Goal: Task Accomplishment & Management: Manage account settings

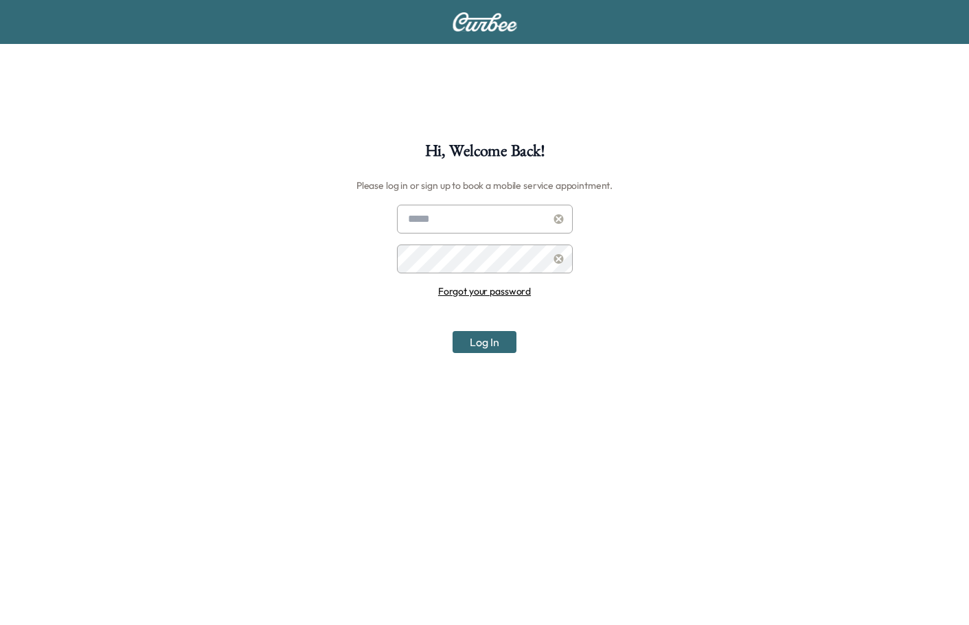
type input "**********"
click at [487, 346] on button "Log In" at bounding box center [485, 342] width 64 height 22
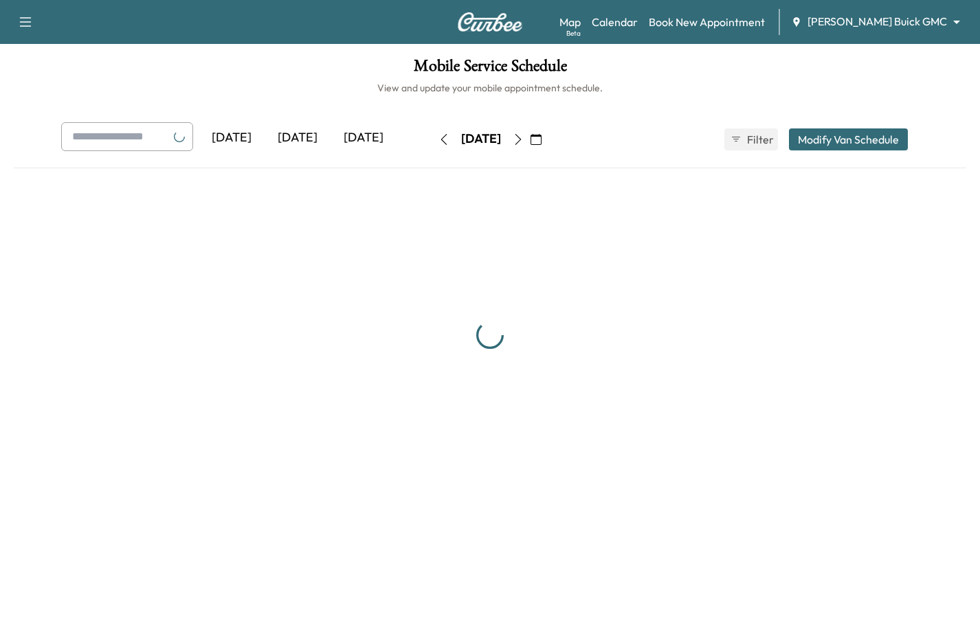
click at [879, 139] on button "Modify Van Schedule" at bounding box center [848, 139] width 119 height 22
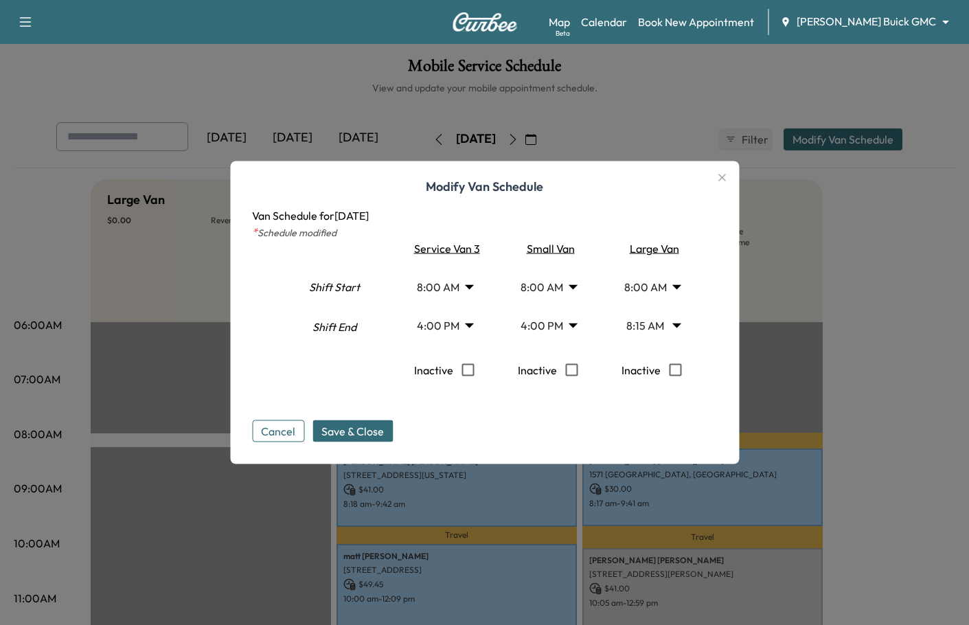
click at [726, 176] on icon "button" at bounding box center [722, 178] width 16 height 16
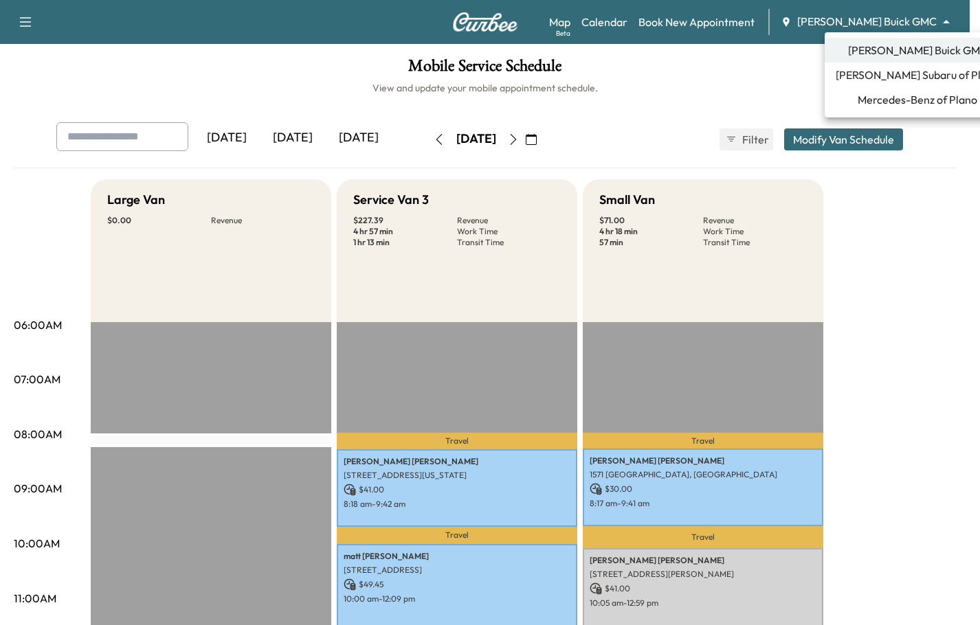
click at [856, 17] on body "Support Log Out Map Beta Calendar Book New Appointment [PERSON_NAME] Buick GMC …" at bounding box center [490, 312] width 980 height 625
click at [883, 92] on span "Mercedes-Benz of Plano" at bounding box center [917, 99] width 120 height 16
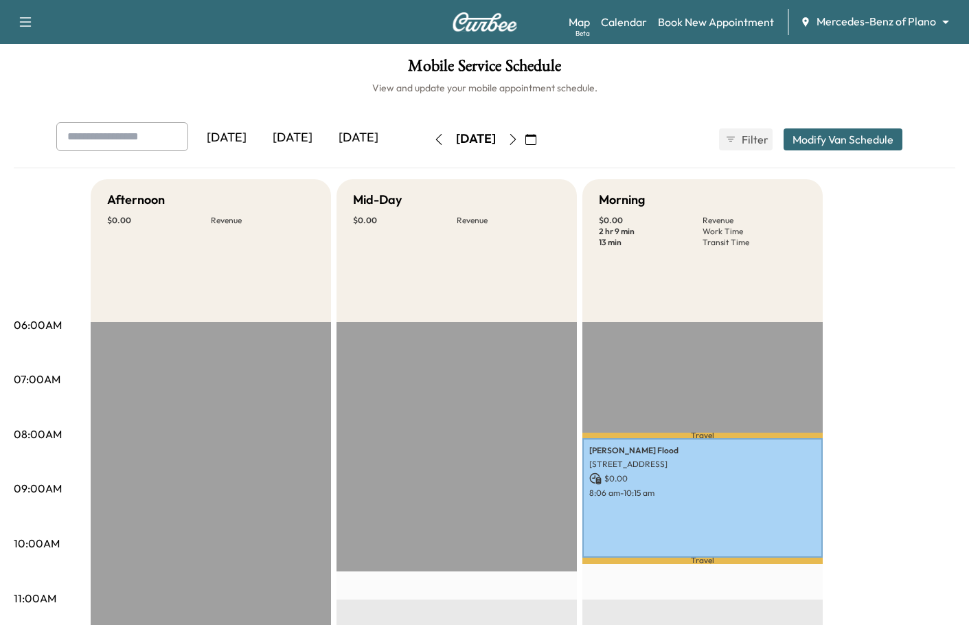
click at [903, 23] on body "Support Log Out Map Beta Calendar Book New Appointment Mercedes-Benz of Plano *…" at bounding box center [484, 312] width 969 height 625
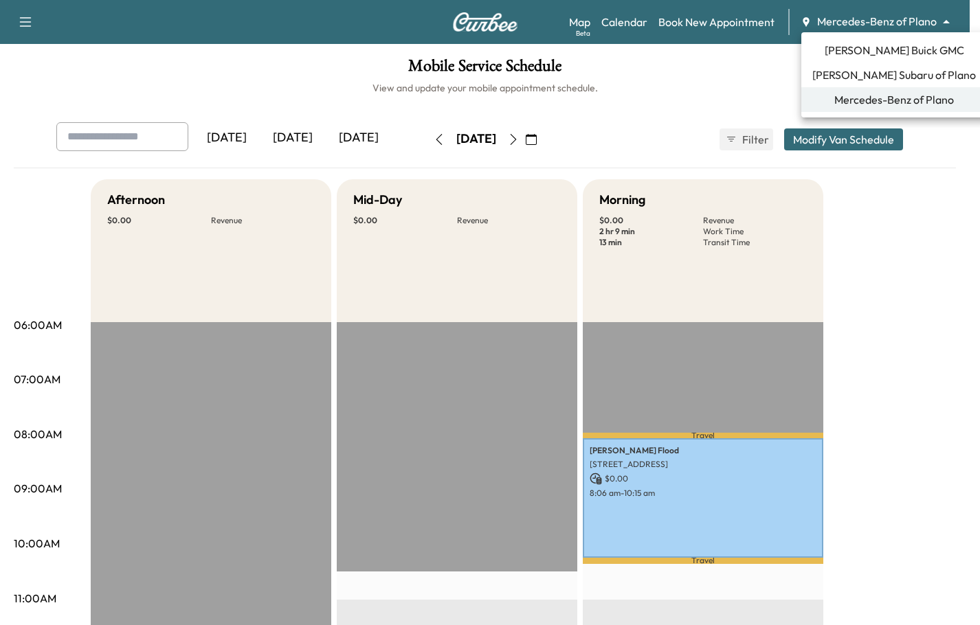
click at [943, 226] on div at bounding box center [490, 312] width 980 height 625
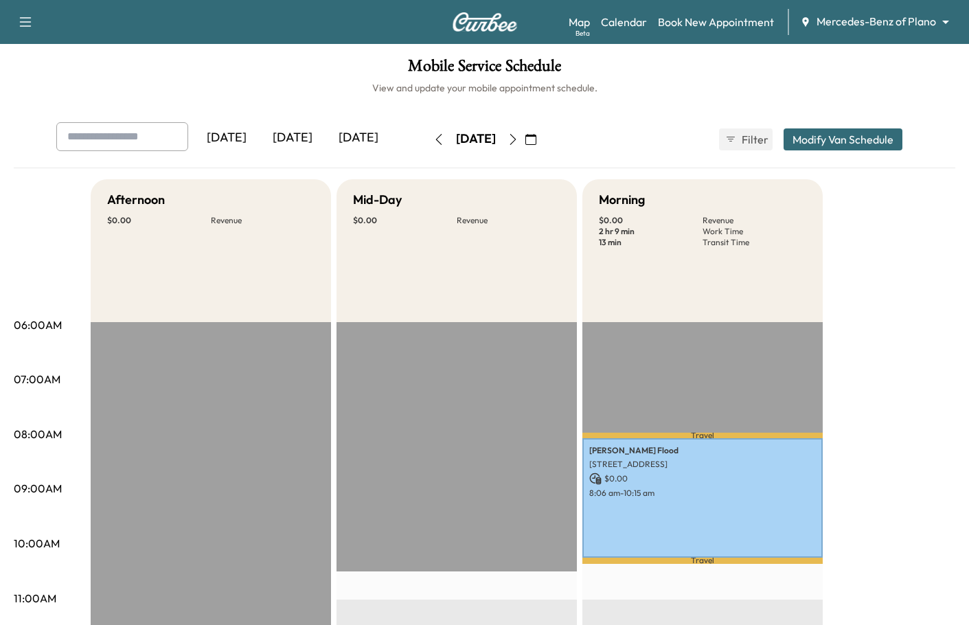
click at [911, 31] on div "Map Beta Calendar Book New Appointment Mercedes-Benz of Plano ******** ​" at bounding box center [764, 22] width 390 height 26
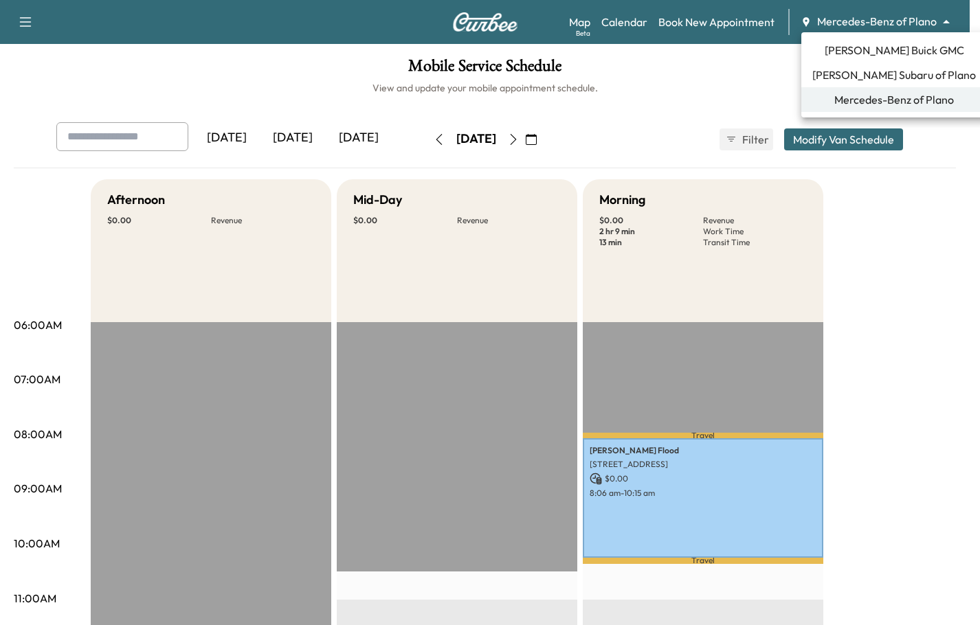
click at [890, 19] on body "Support Log Out Map Beta Calendar Book New Appointment Mercedes-Benz of Plano *…" at bounding box center [490, 312] width 980 height 625
click at [944, 264] on div at bounding box center [490, 312] width 980 height 625
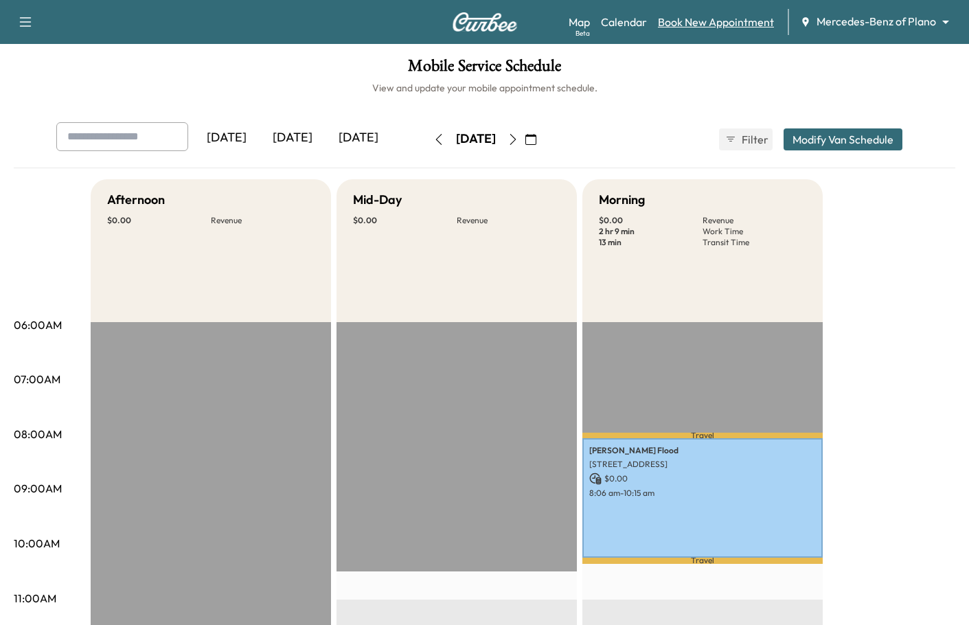
click at [746, 29] on link "Book New Appointment" at bounding box center [716, 22] width 116 height 16
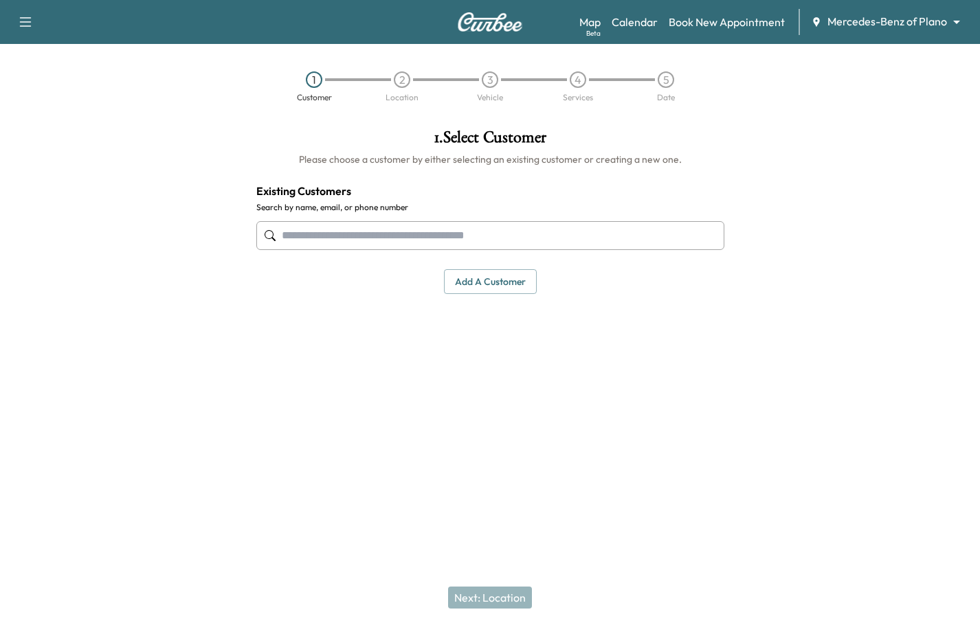
click at [470, 234] on input "text" at bounding box center [490, 235] width 468 height 29
paste input "**********"
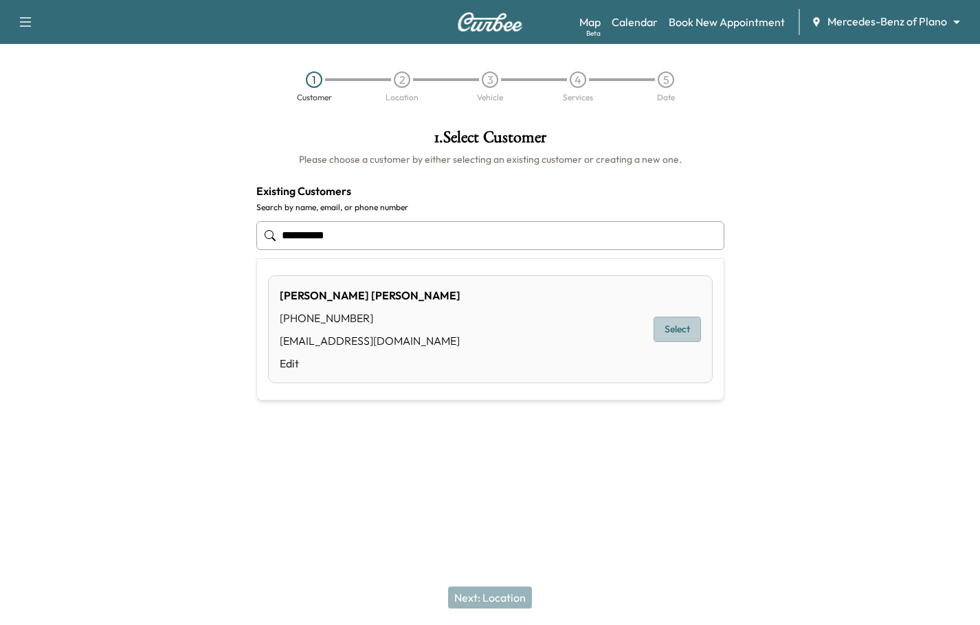
click at [668, 336] on button "Select" at bounding box center [676, 329] width 47 height 25
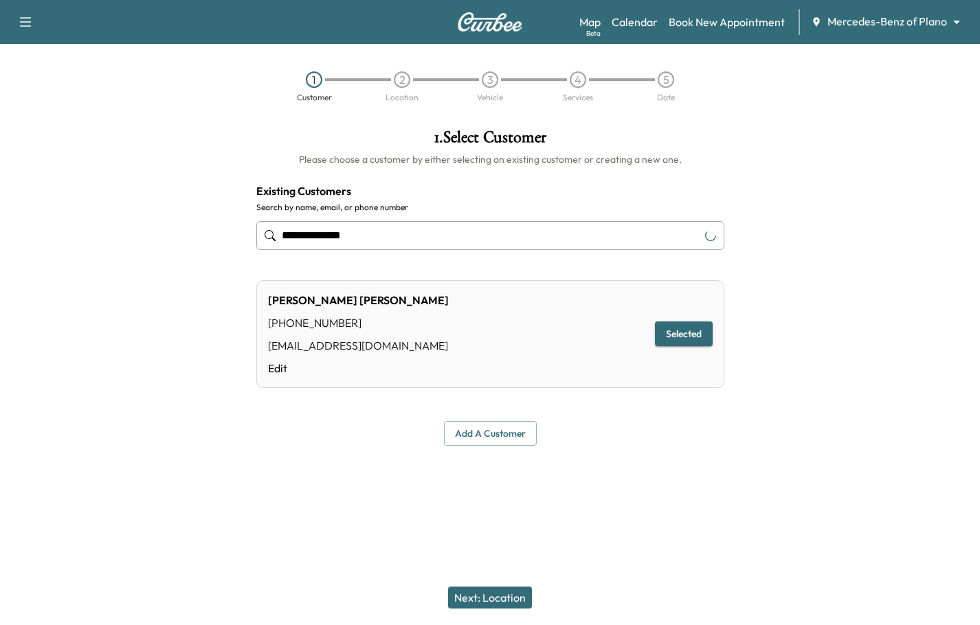
type input "**********"
click at [456, 600] on button "Next: Location" at bounding box center [490, 598] width 84 height 22
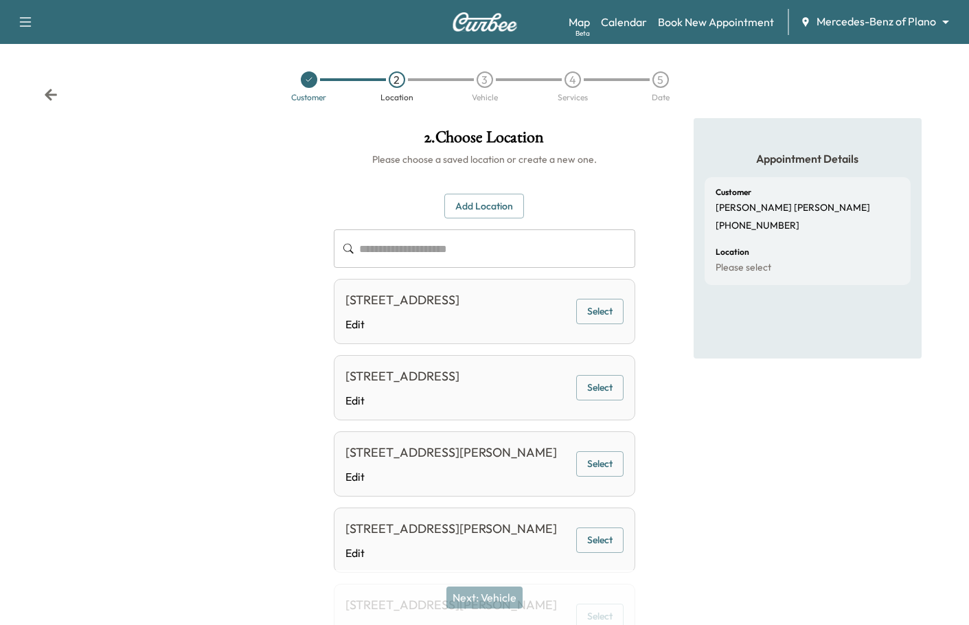
click at [600, 321] on button "Select" at bounding box center [599, 311] width 47 height 25
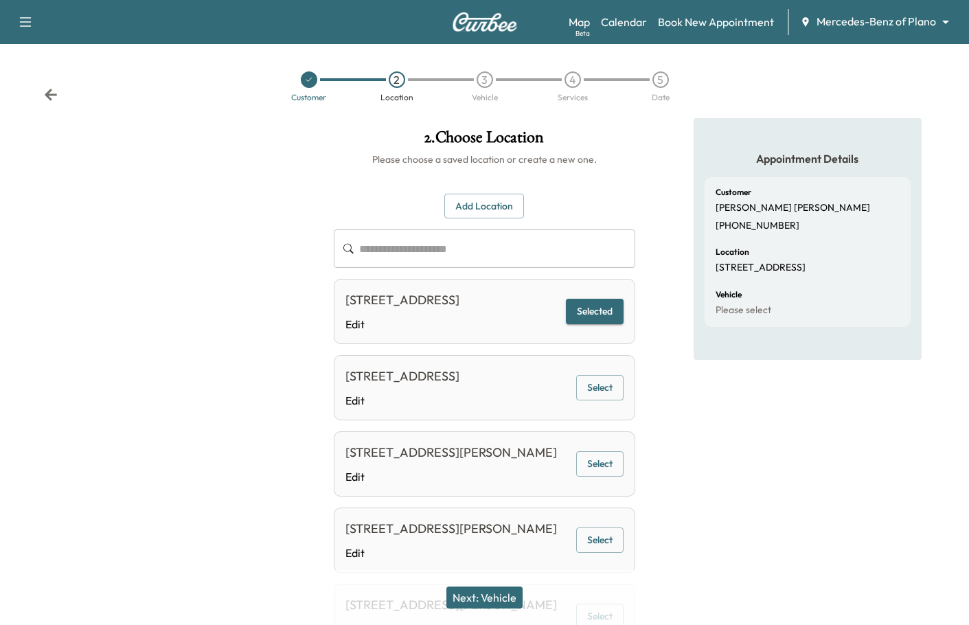
click at [471, 600] on button "Next: Vehicle" at bounding box center [485, 598] width 76 height 22
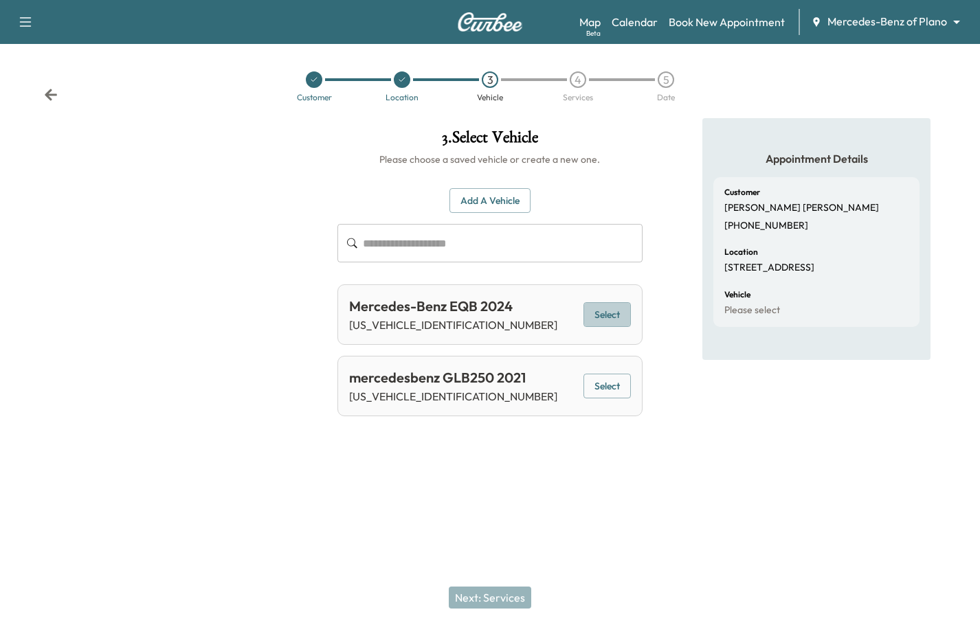
click at [618, 317] on button "Select" at bounding box center [606, 314] width 47 height 25
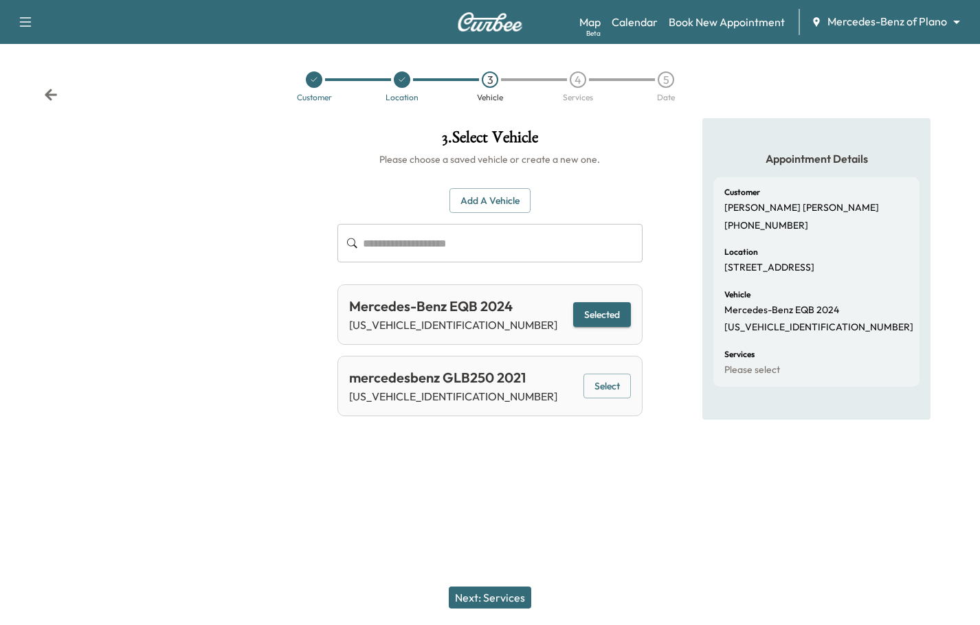
click at [495, 604] on button "Next: Services" at bounding box center [490, 598] width 82 height 22
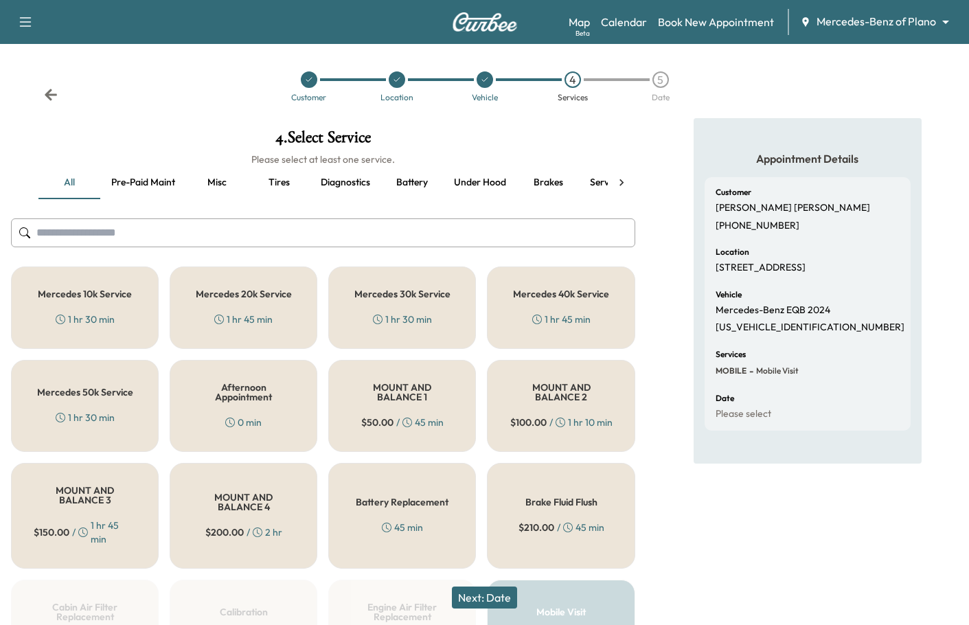
click at [499, 598] on button "Next: Date" at bounding box center [484, 598] width 65 height 22
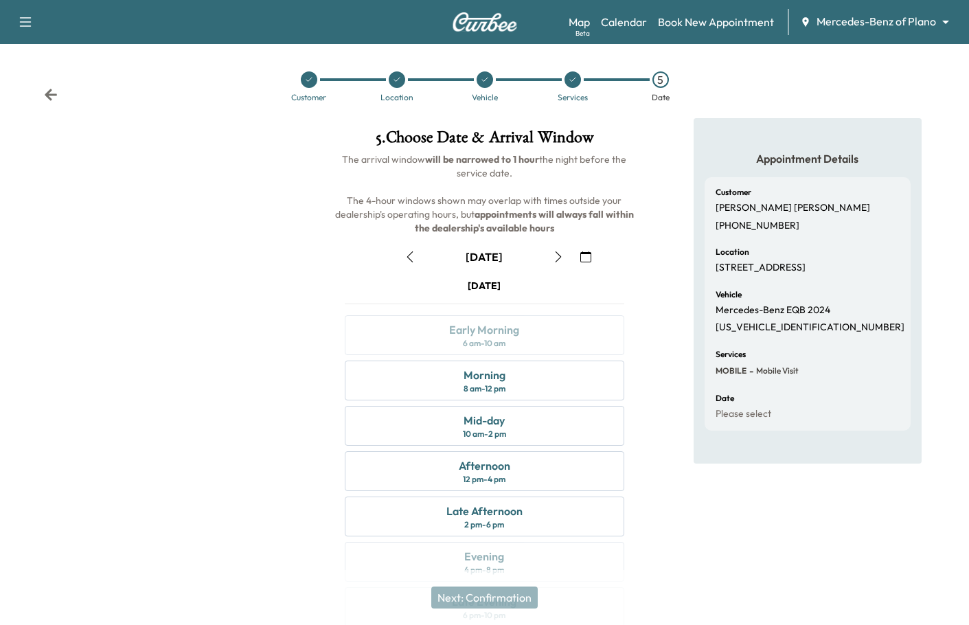
click at [556, 260] on icon "button" at bounding box center [558, 256] width 11 height 11
click at [499, 387] on div "8 am - 12 pm" at bounding box center [485, 388] width 42 height 11
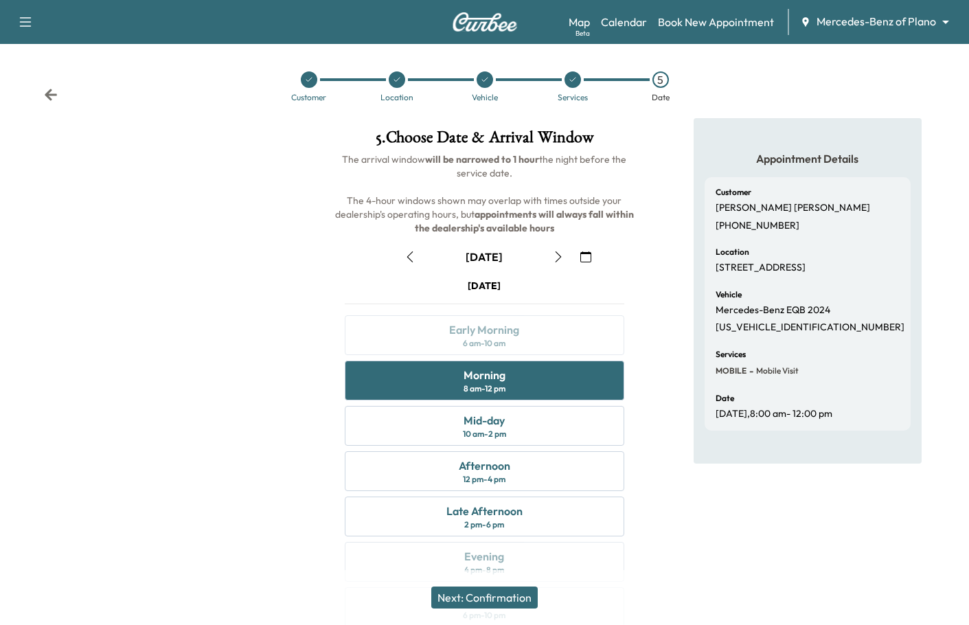
click at [207, 386] on div at bounding box center [161, 381] width 323 height 526
click at [527, 597] on button "Next: Confirmation" at bounding box center [484, 598] width 106 height 22
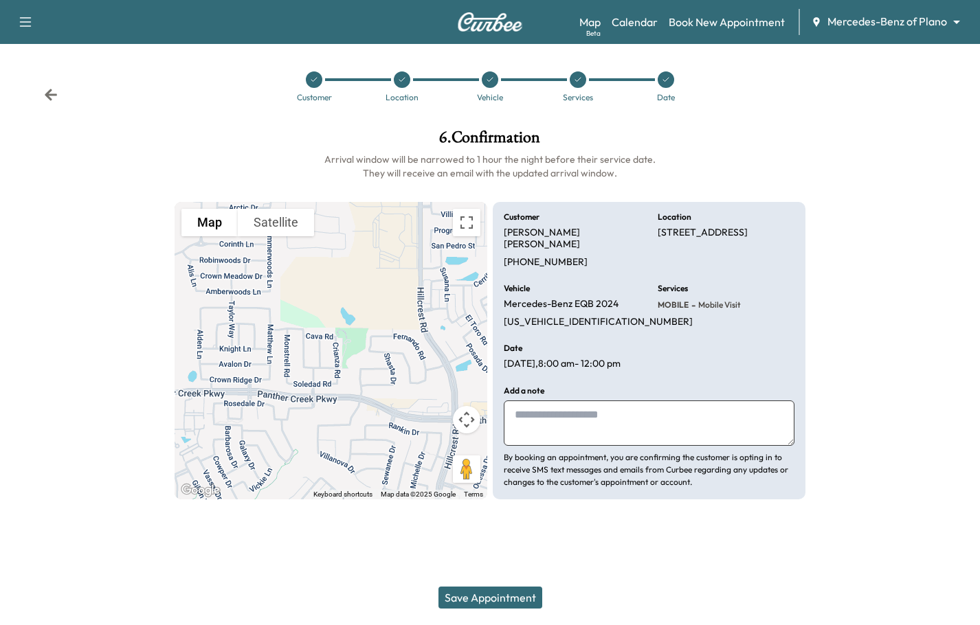
click at [562, 234] on p "[PERSON_NAME]" at bounding box center [572, 239] width 137 height 24
copy p "[PERSON_NAME]"
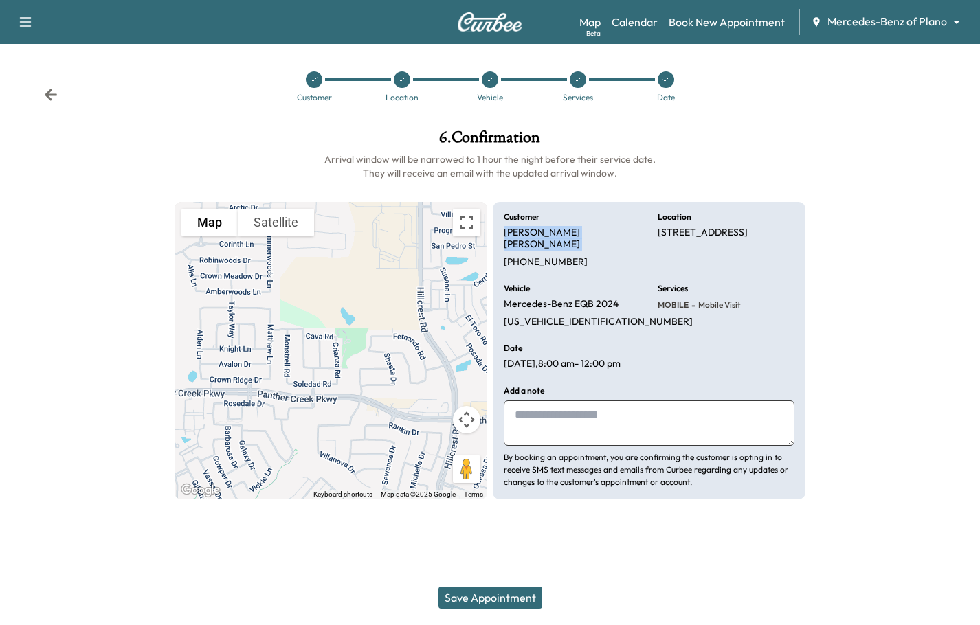
click at [501, 597] on button "Save Appointment" at bounding box center [490, 598] width 104 height 22
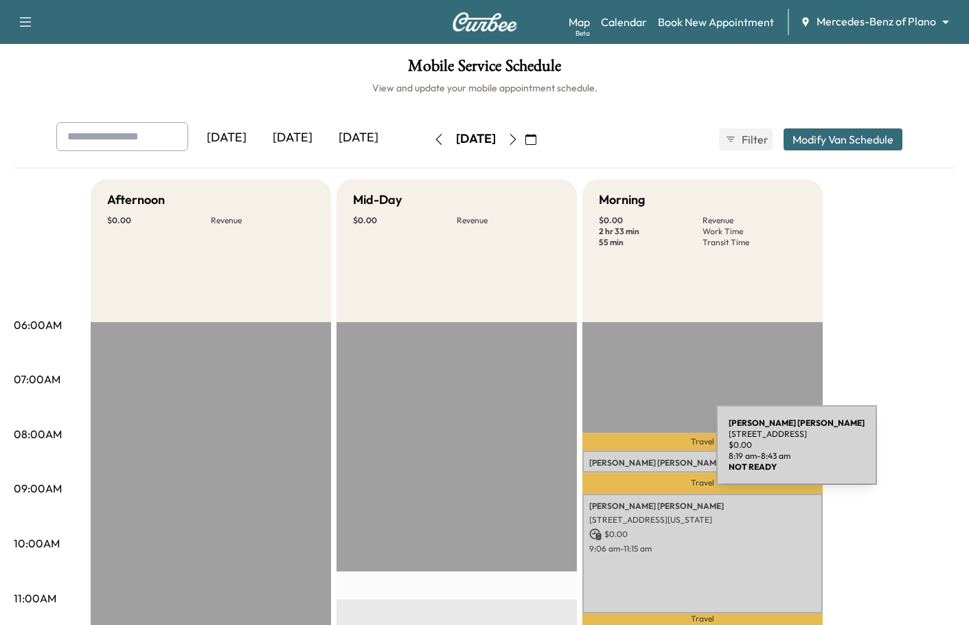
click at [613, 453] on div "[PERSON_NAME] [STREET_ADDRESS] $ 0.00 8:19 am - 8:43 am" at bounding box center [703, 462] width 240 height 22
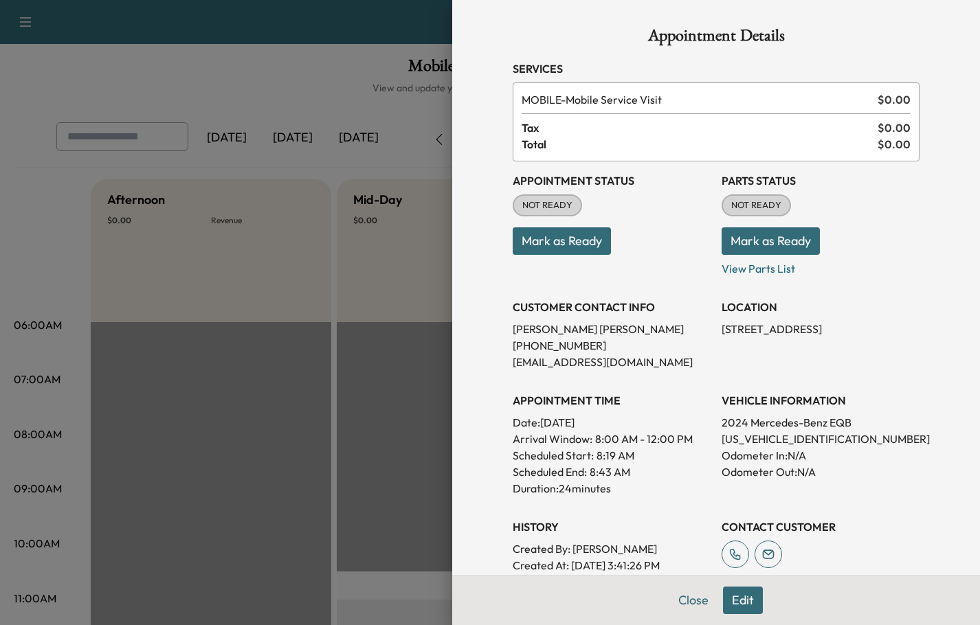
click at [745, 594] on button "Edit" at bounding box center [743, 600] width 40 height 27
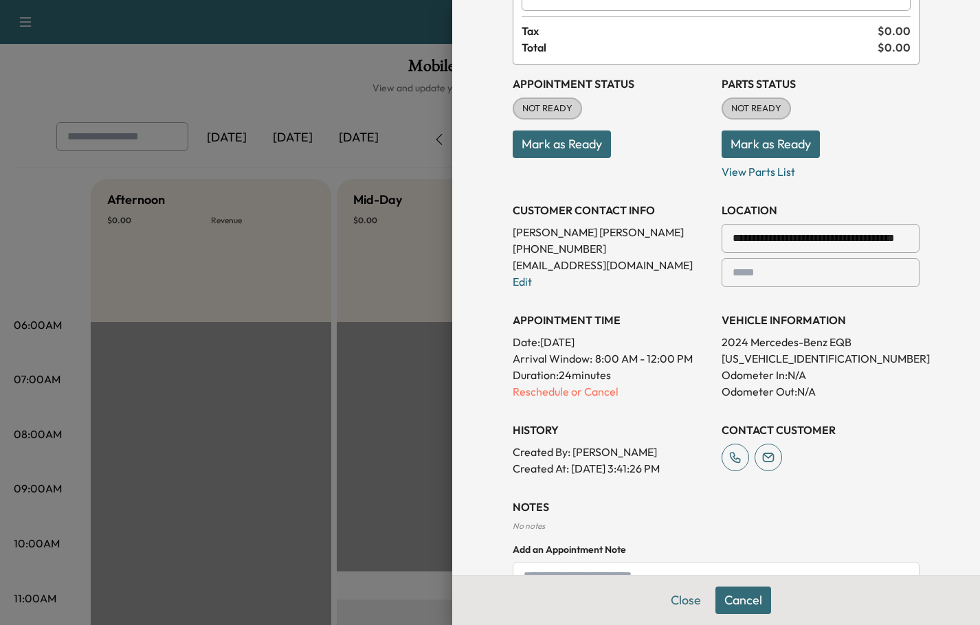
scroll to position [247, 0]
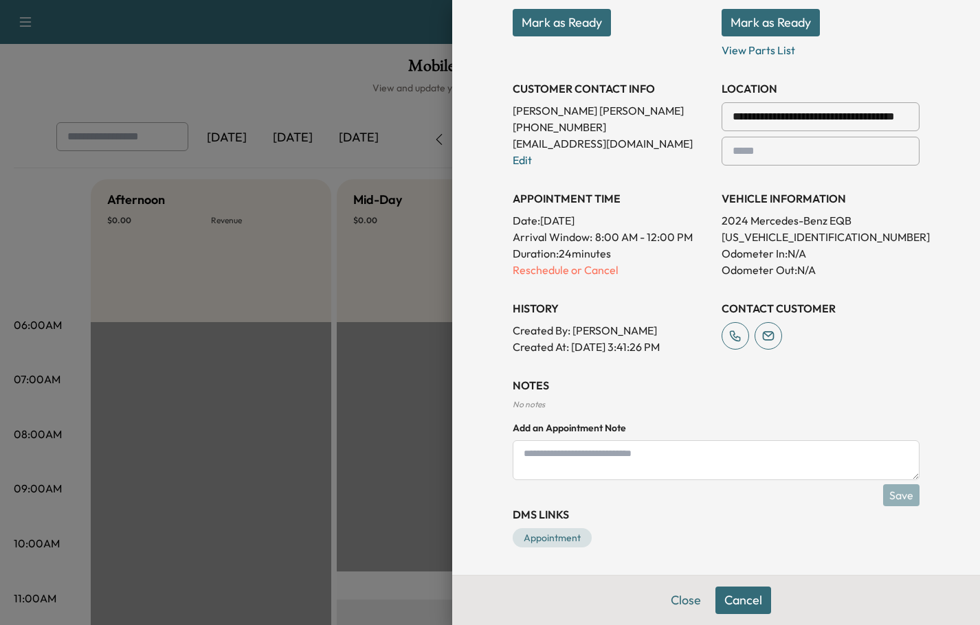
click at [572, 462] on textarea at bounding box center [715, 460] width 407 height 40
type textarea "**********"
click at [883, 495] on button "Save" at bounding box center [901, 495] width 36 height 22
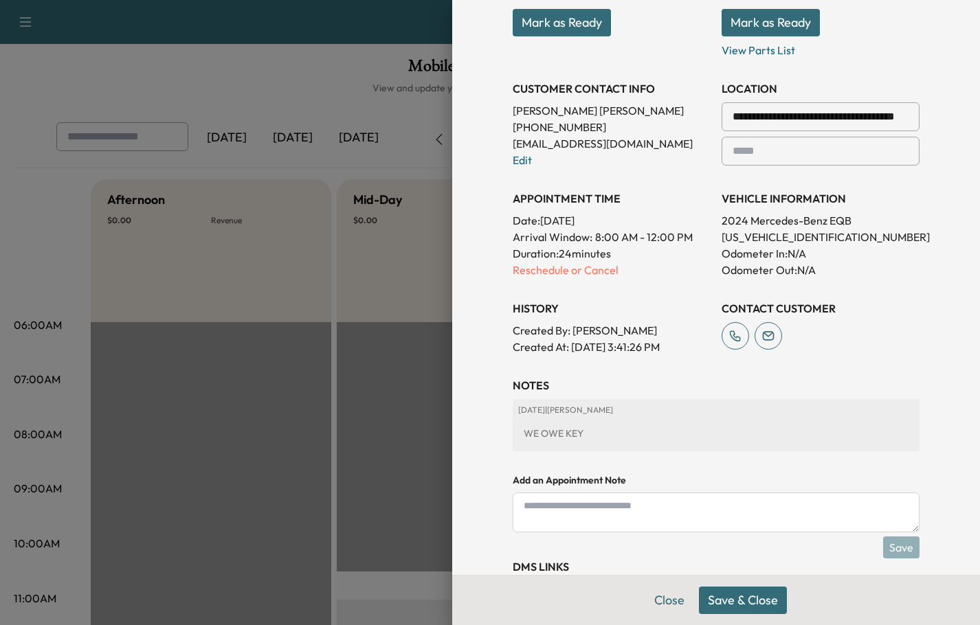
click at [760, 598] on button "Save & Close" at bounding box center [743, 600] width 88 height 27
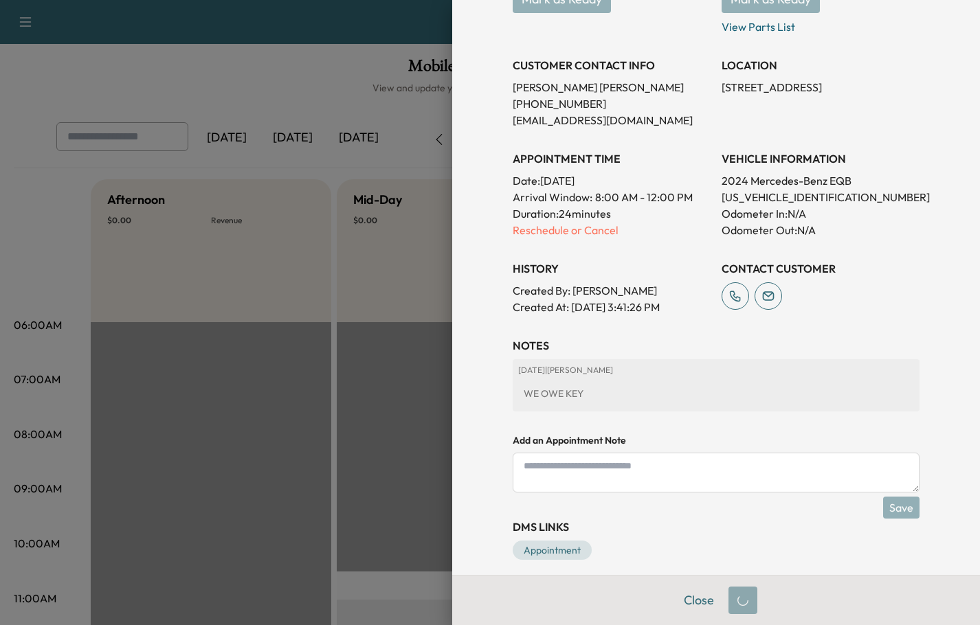
scroll to position [254, 0]
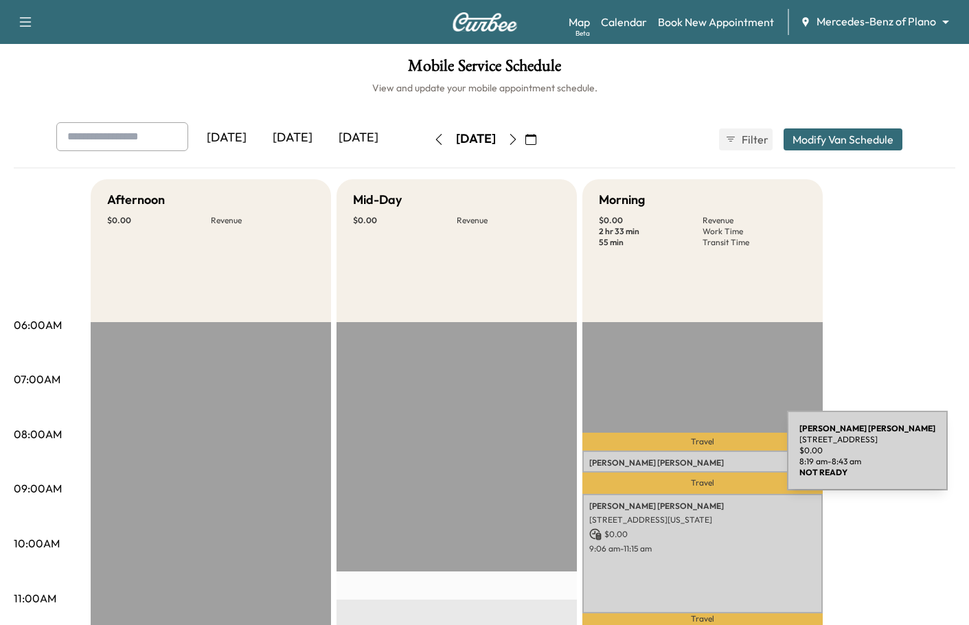
click at [684, 459] on p "[PERSON_NAME]" at bounding box center [702, 463] width 227 height 11
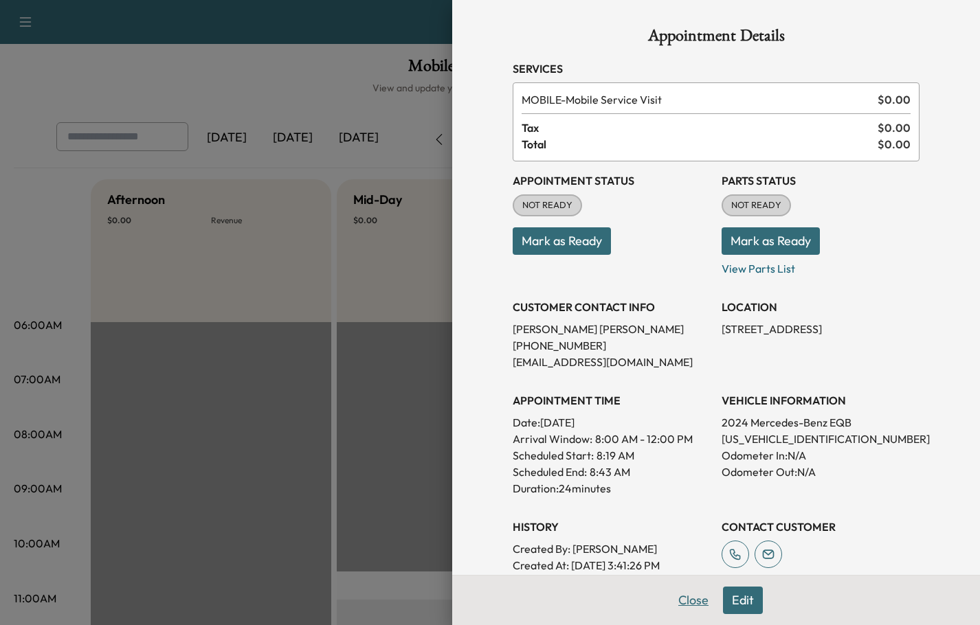
click at [680, 605] on button "Close" at bounding box center [693, 600] width 48 height 27
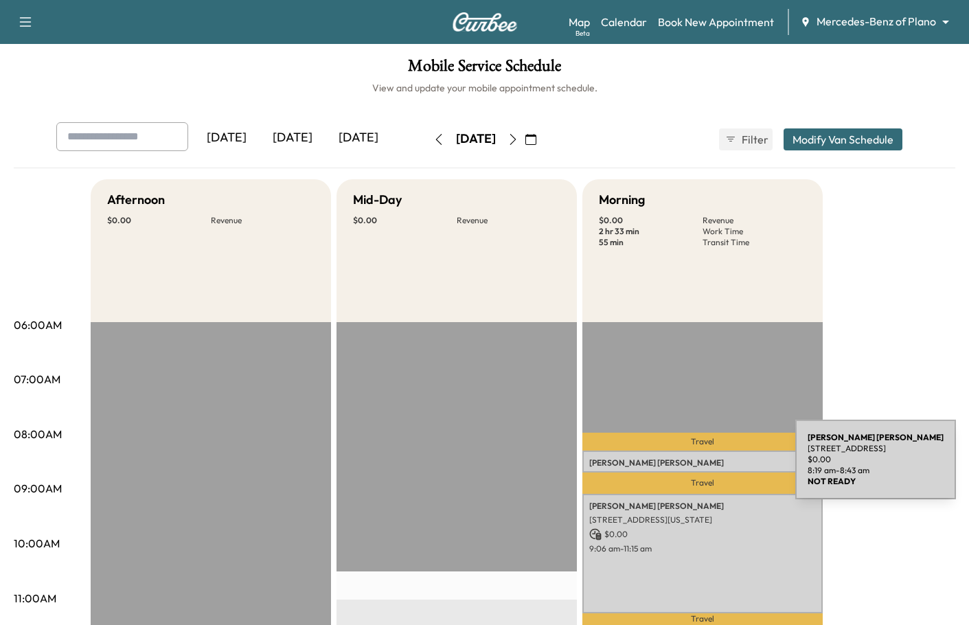
click at [692, 468] on div "[PERSON_NAME] [STREET_ADDRESS] $ 0.00 8:19 am - 8:43 am" at bounding box center [703, 462] width 240 height 22
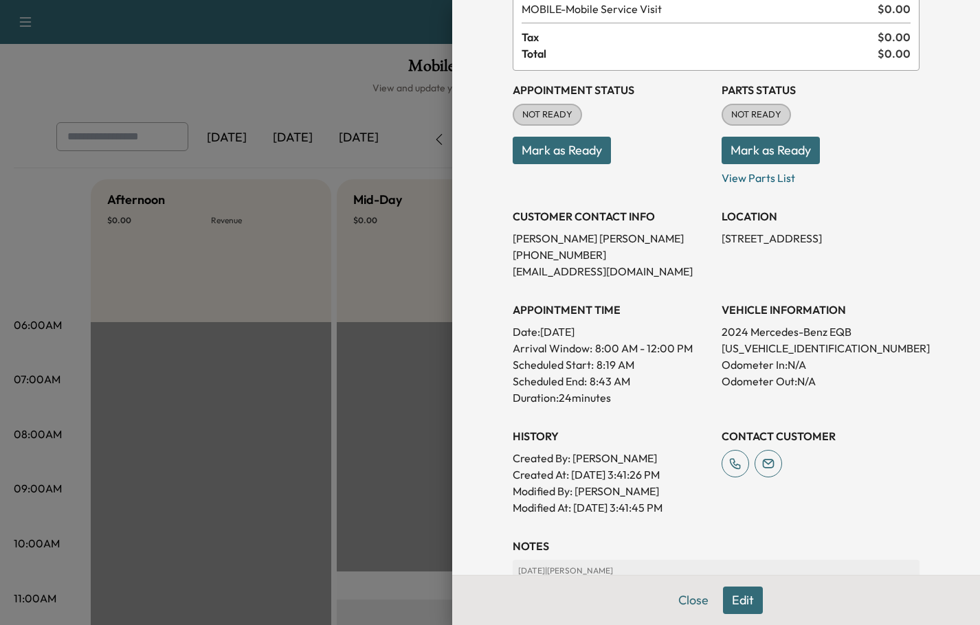
scroll to position [69, 0]
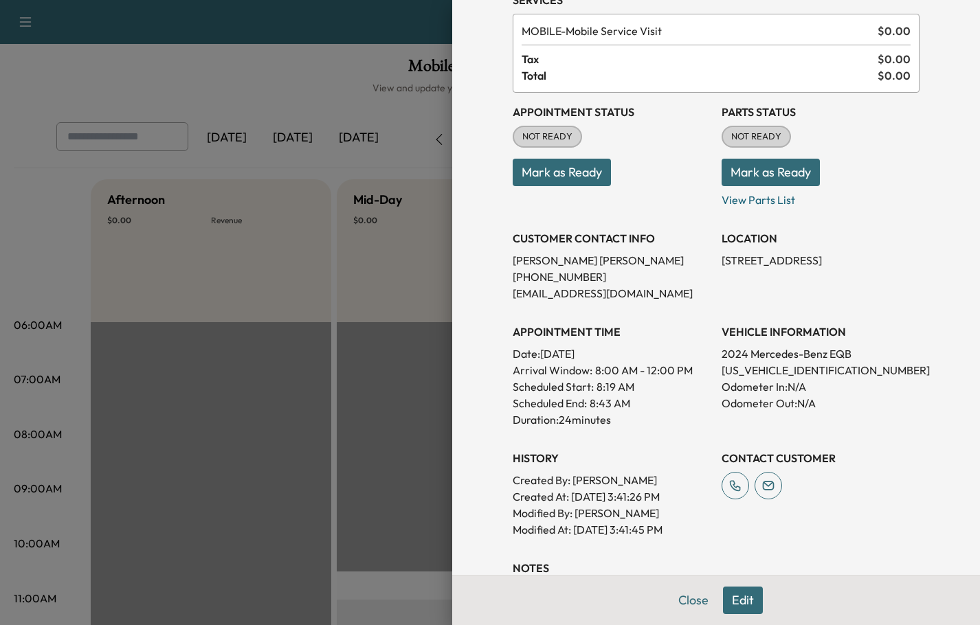
click at [903, 429] on div "Appointment Status NOT READY Mark as Ready Parts Status NOT READY Mark as Ready…" at bounding box center [715, 315] width 407 height 445
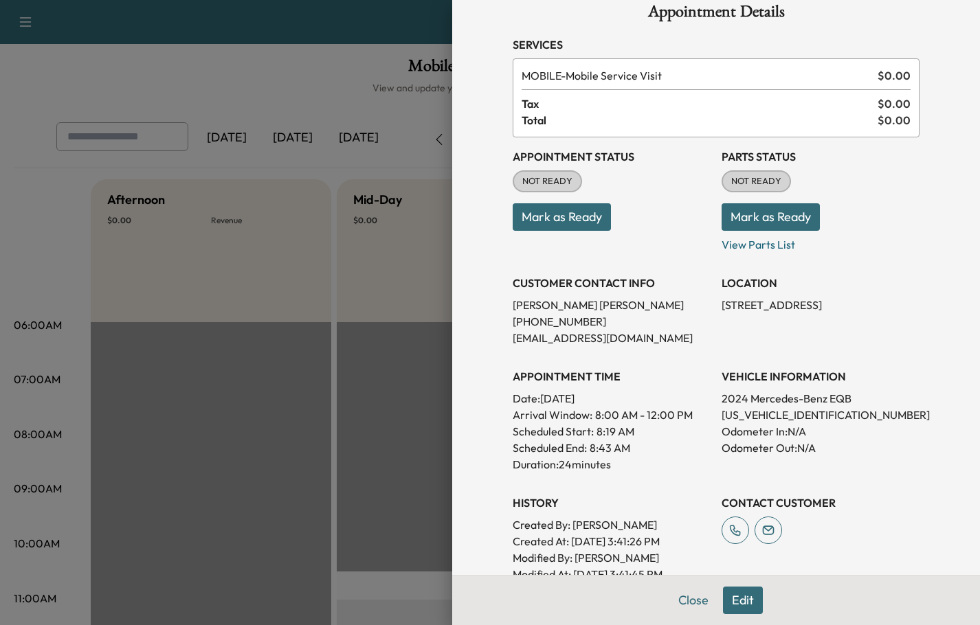
scroll to position [0, 0]
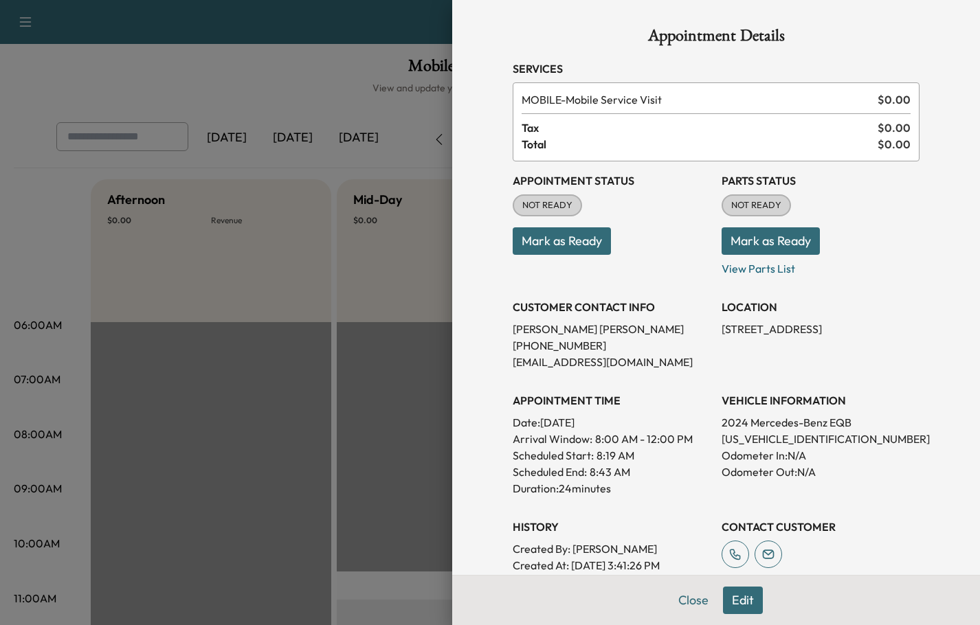
click at [5, 238] on div at bounding box center [490, 312] width 980 height 625
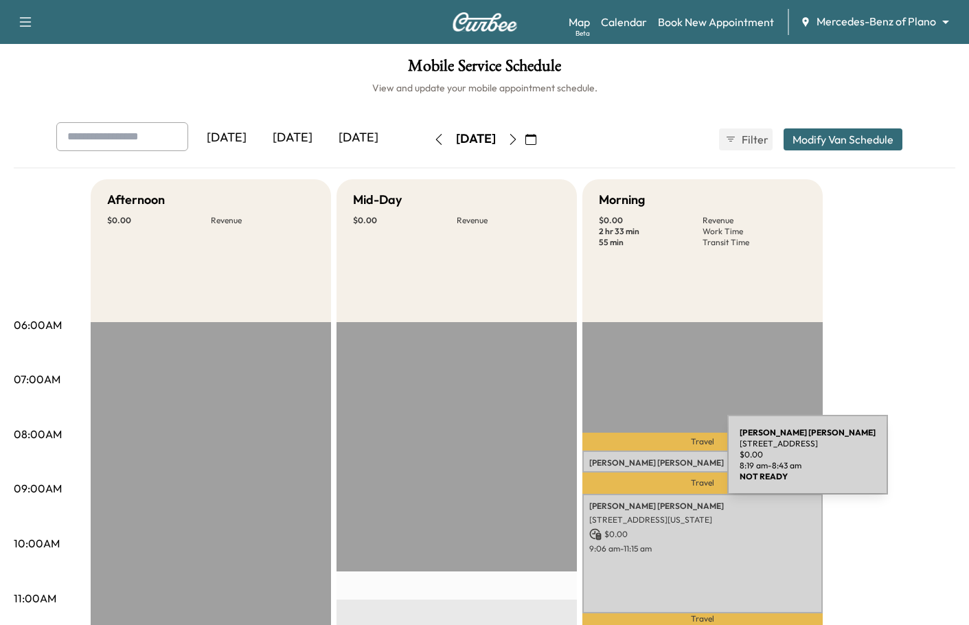
click at [624, 458] on p "[PERSON_NAME]" at bounding box center [702, 463] width 227 height 11
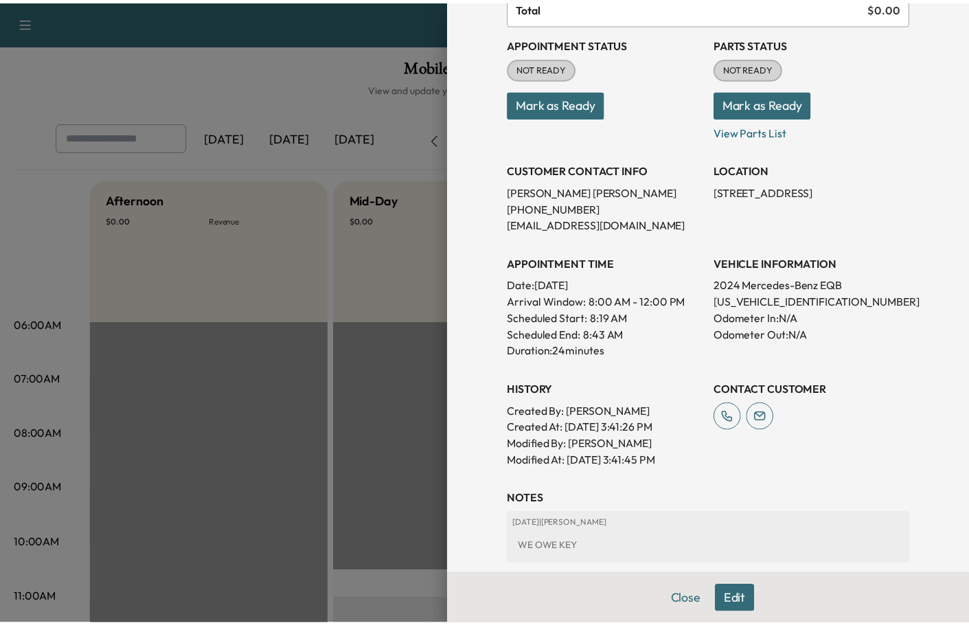
scroll to position [206, 0]
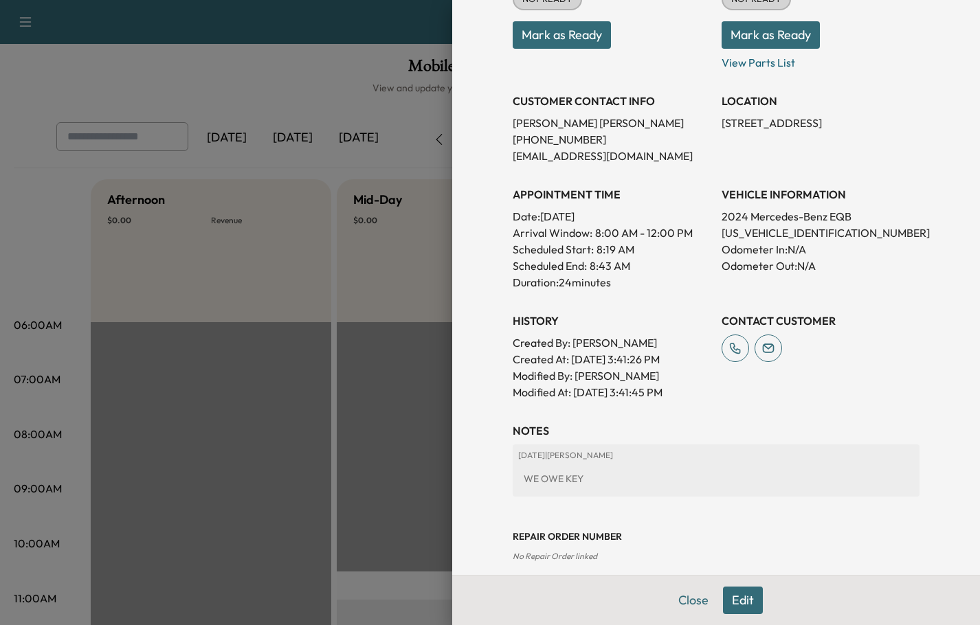
click at [951, 448] on div "Appointment Details Services MOBILE - Mobile Service Visit $ 0.00 Tax $ 0.00 To…" at bounding box center [716, 312] width 528 height 625
click at [32, 259] on div at bounding box center [490, 312] width 980 height 625
